Goal: Task Accomplishment & Management: Use online tool/utility

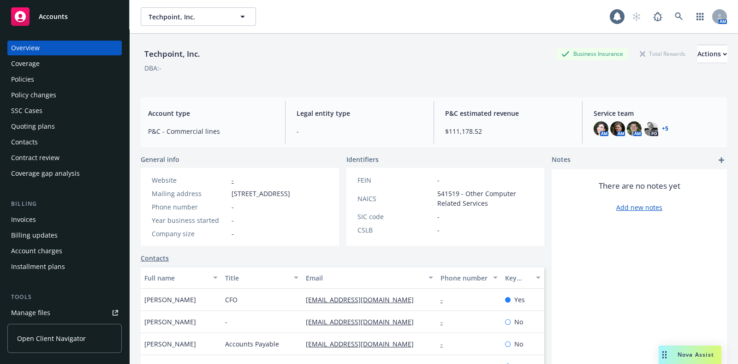
click at [28, 78] on div "Policies" at bounding box center [22, 79] width 23 height 15
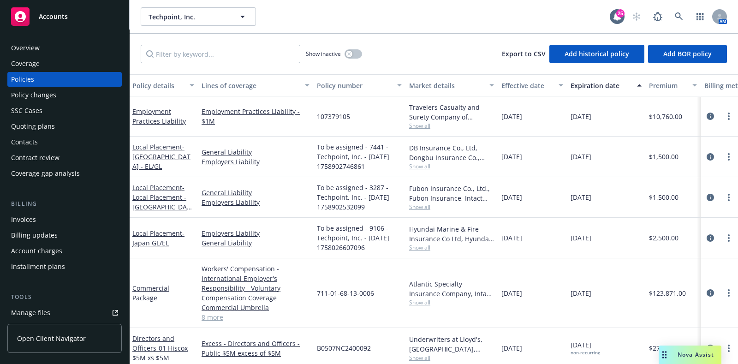
click at [41, 121] on div "Quoting plans" at bounding box center [33, 126] width 44 height 15
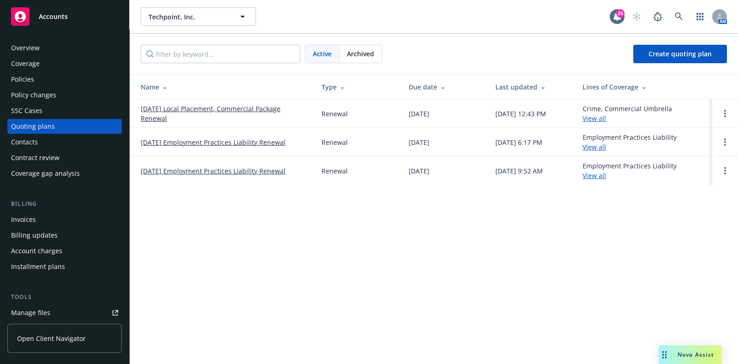
click at [150, 119] on link "[DATE] Local Placement, Commercial Package Renewal" at bounding box center [224, 113] width 166 height 19
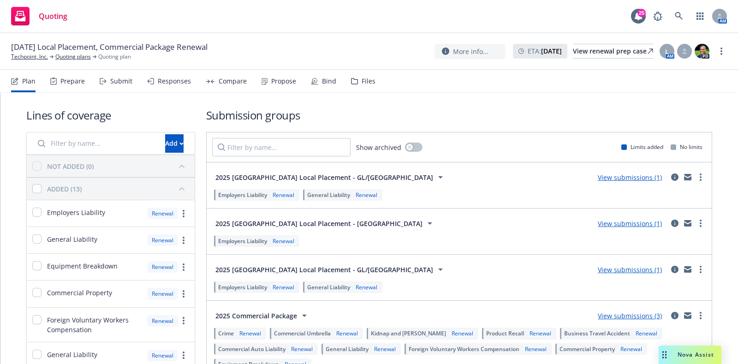
click at [330, 84] on div "Bind" at bounding box center [329, 80] width 14 height 7
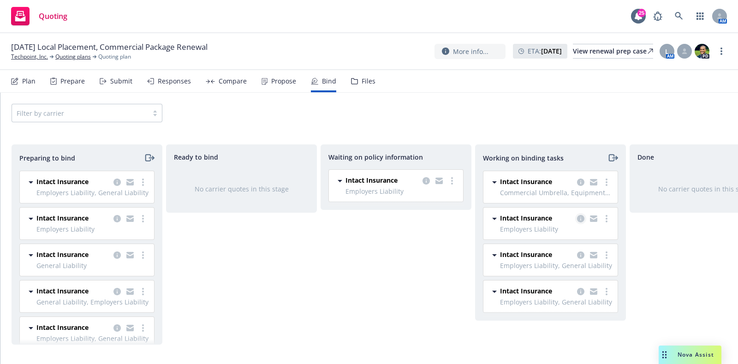
click at [581, 223] on link "copy logging email" at bounding box center [580, 218] width 11 height 11
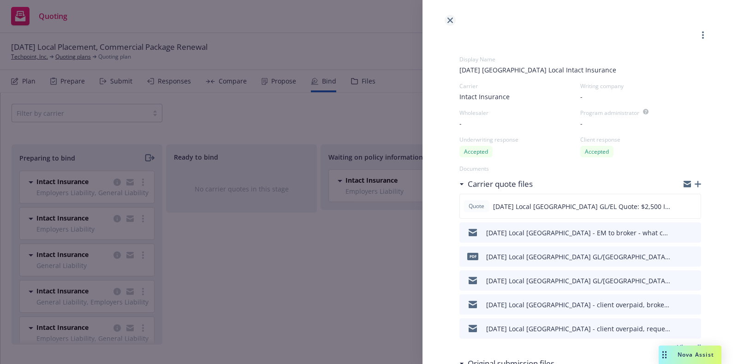
click at [447, 17] on link "close" at bounding box center [449, 20] width 11 height 11
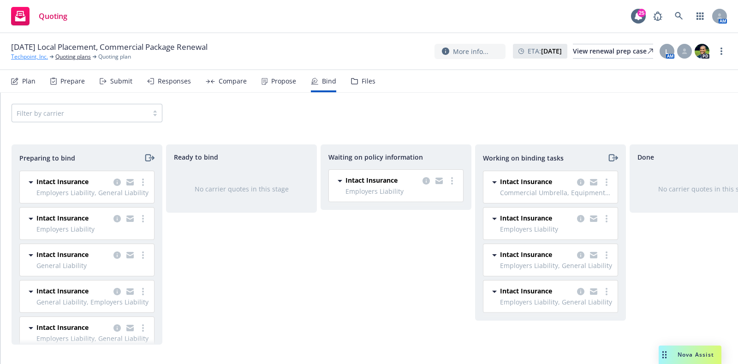
click at [37, 53] on link "Techpoint, Inc." at bounding box center [29, 57] width 37 height 8
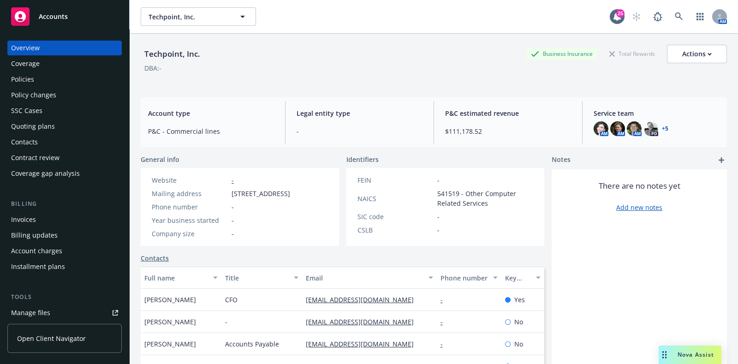
click at [45, 82] on div "Policies" at bounding box center [64, 79] width 107 height 15
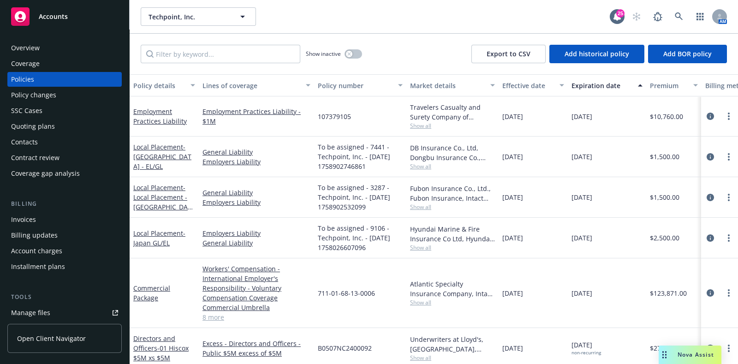
click at [53, 123] on div "Quoting plans" at bounding box center [64, 126] width 107 height 15
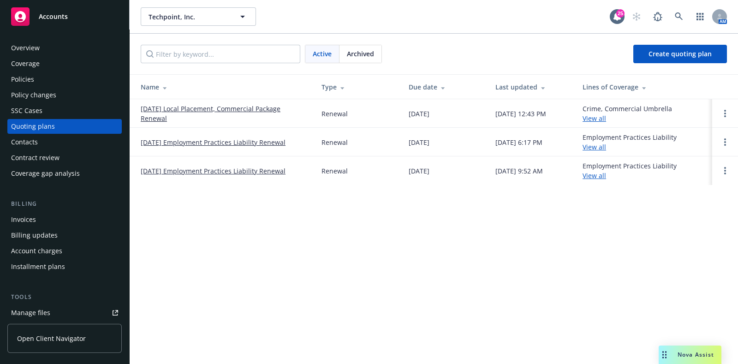
click at [203, 111] on link "[DATE] Local Placement, Commercial Package Renewal" at bounding box center [224, 113] width 166 height 19
